Goal: Find specific page/section: Find specific page/section

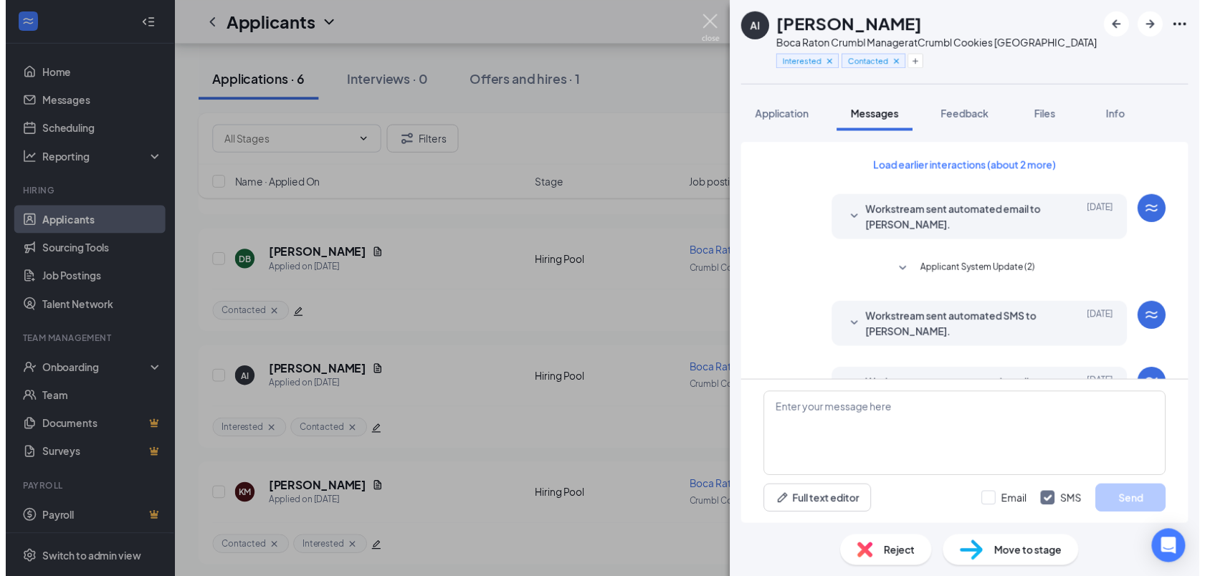
scroll to position [1214, 0]
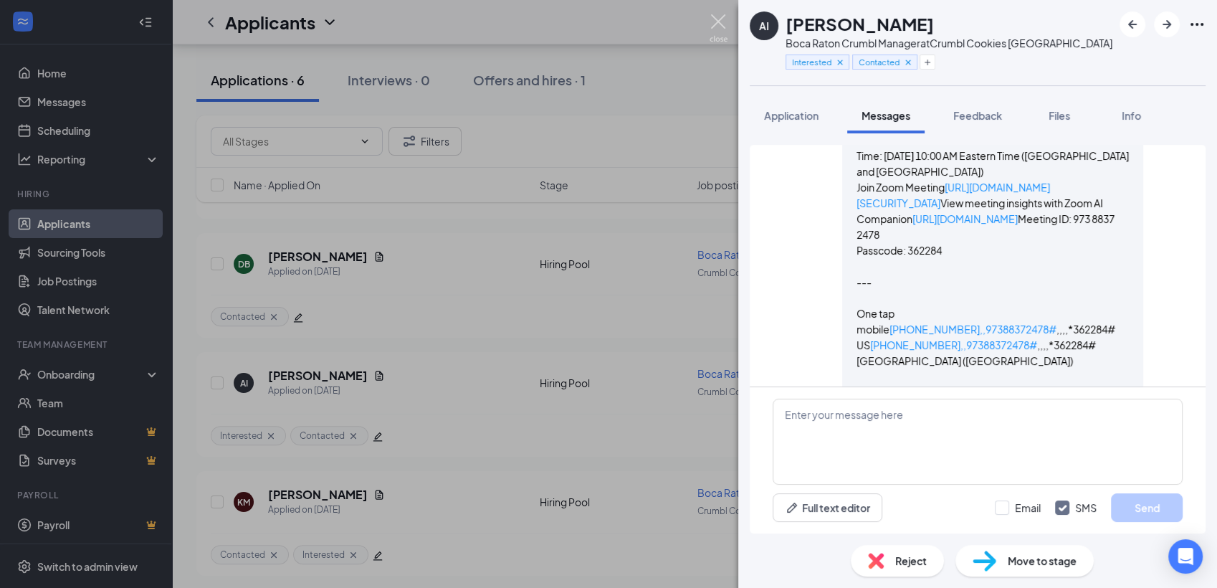
click at [712, 25] on img at bounding box center [719, 28] width 18 height 28
